Goal: Check status: Check status

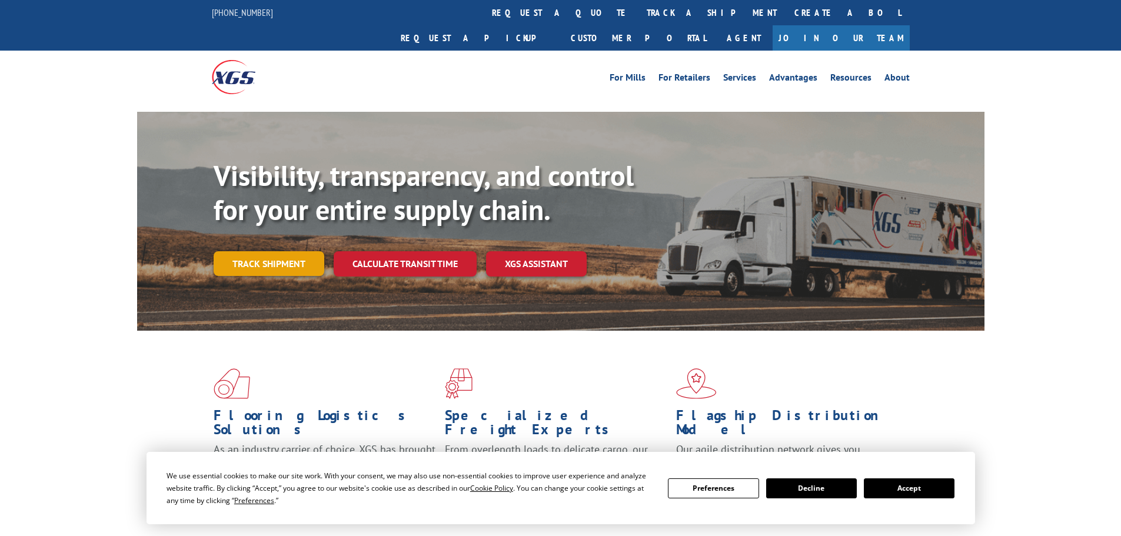
click at [287, 251] on link "Track shipment" at bounding box center [269, 263] width 111 height 25
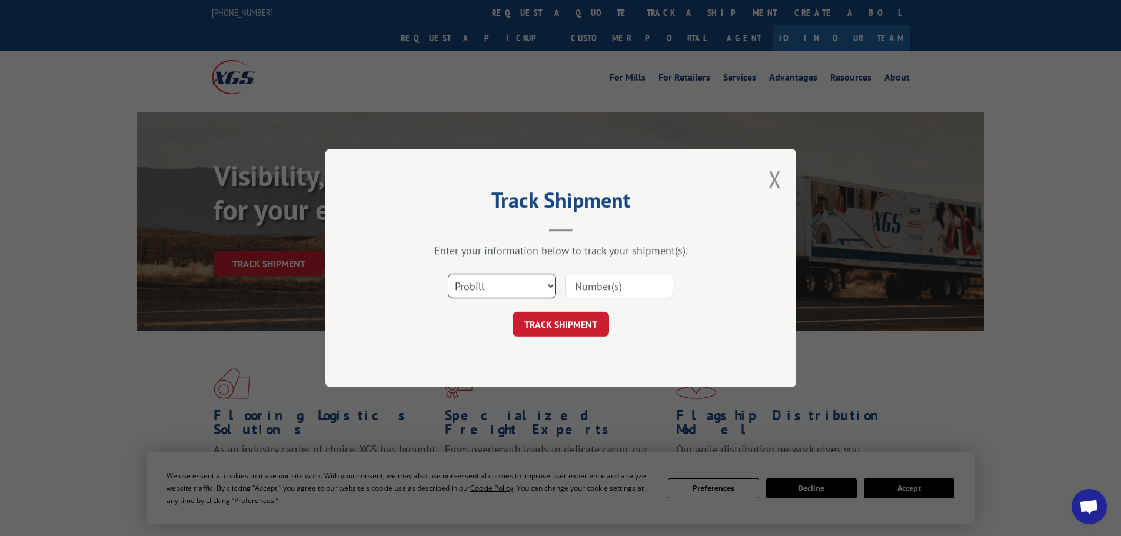
click at [487, 291] on select "Select category... Probill BOL PO" at bounding box center [502, 286] width 108 height 25
select select "bol"
click at [448, 274] on select "Select category... Probill BOL PO" at bounding box center [502, 286] width 108 height 25
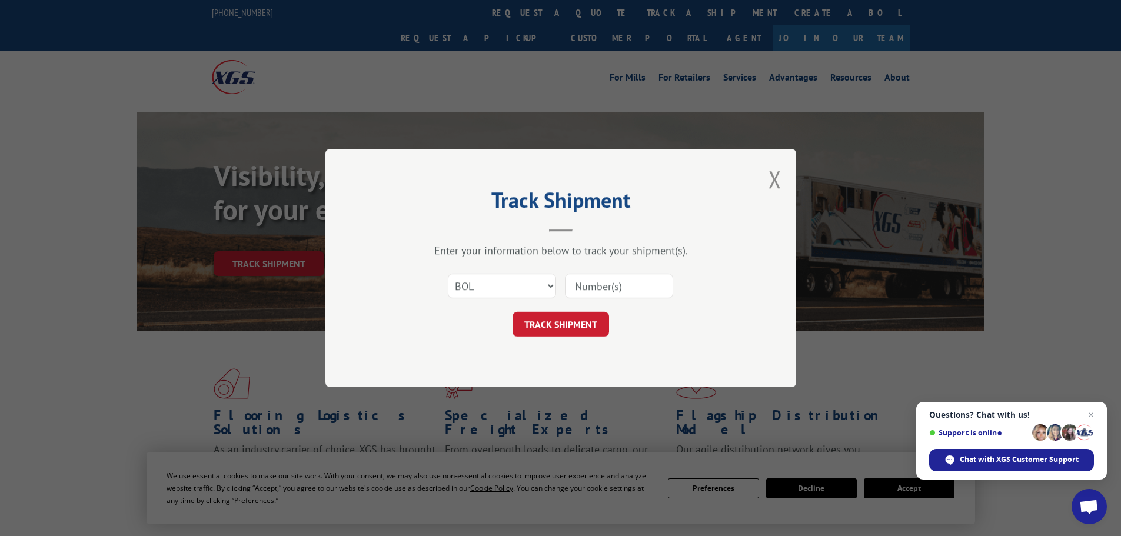
click at [588, 292] on input at bounding box center [619, 286] width 108 height 25
paste input "07332156144876674"
type input "07332156144876674"
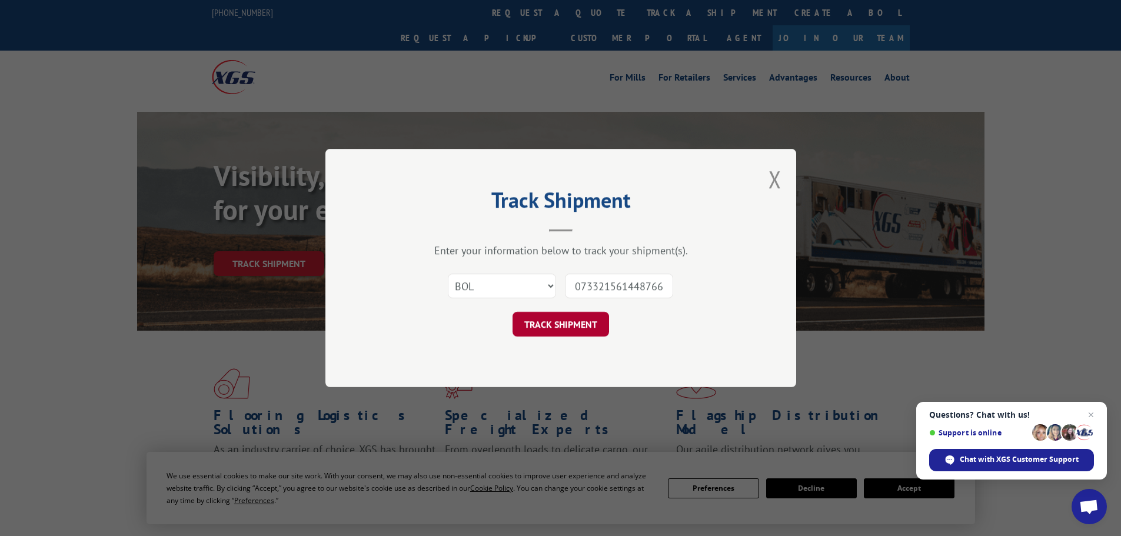
click at [583, 325] on button "TRACK SHIPMENT" at bounding box center [560, 324] width 96 height 25
